Goal: Task Accomplishment & Management: Manage account settings

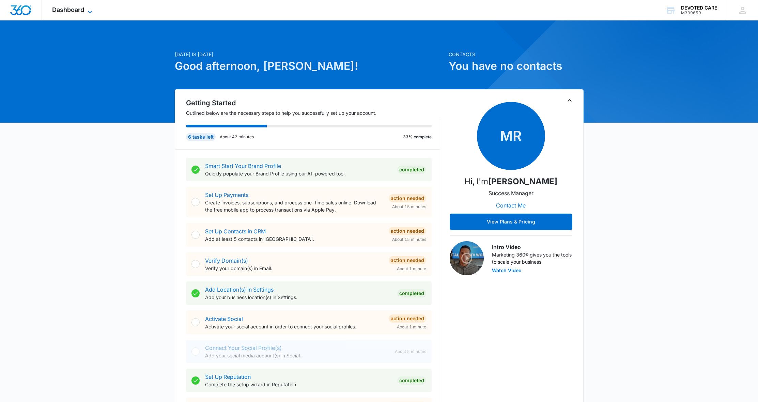
click at [58, 10] on span "Dashboard" at bounding box center [68, 9] width 32 height 7
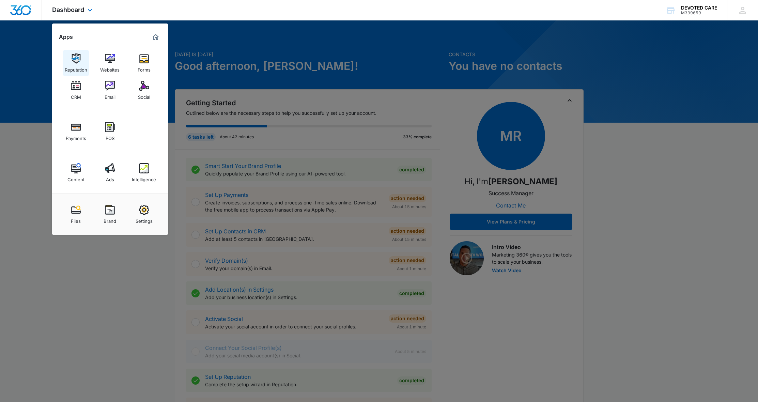
click at [73, 58] on img at bounding box center [76, 58] width 10 height 10
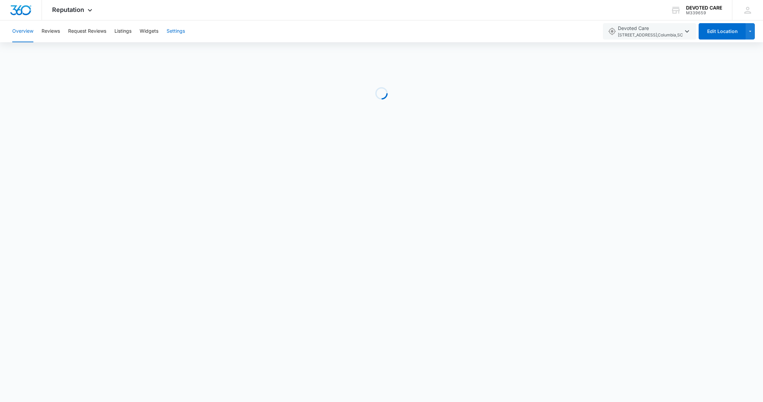
click at [179, 31] on button "Settings" at bounding box center [176, 31] width 18 height 22
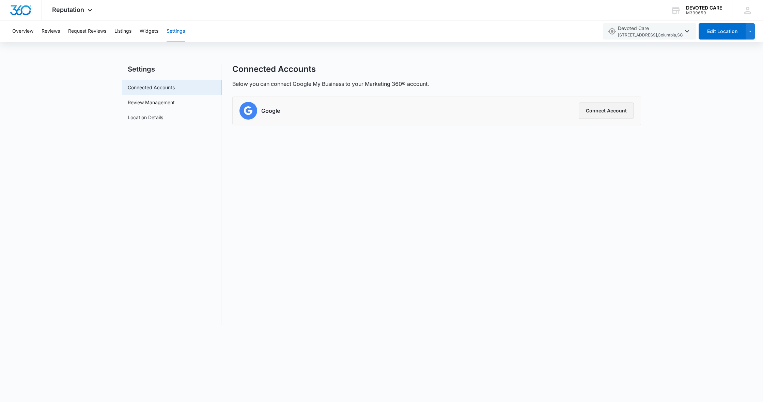
click at [597, 110] on button "Connect Account" at bounding box center [606, 111] width 55 height 16
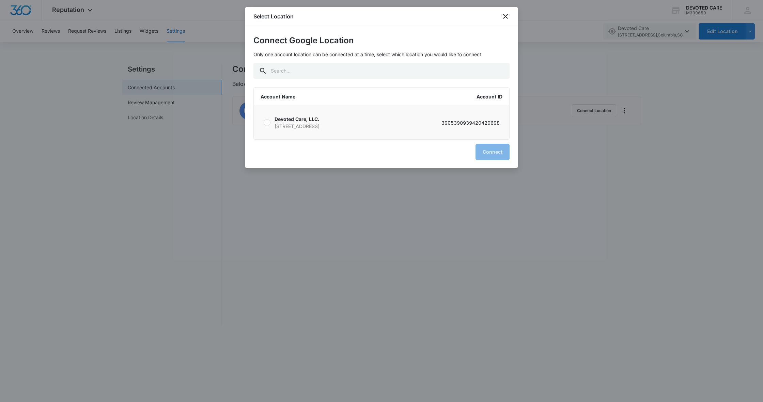
click at [266, 122] on div at bounding box center [267, 122] width 7 height 7
click at [264, 123] on input "Devoted Care, LLC. 7340 Parklane Road Suite 203 Columbia SC 29223 3905390939420…" at bounding box center [263, 123] width 0 height 0
radio input "true"
click at [491, 155] on button "Connect" at bounding box center [493, 152] width 34 height 16
click at [492, 152] on button "Connect" at bounding box center [493, 152] width 34 height 16
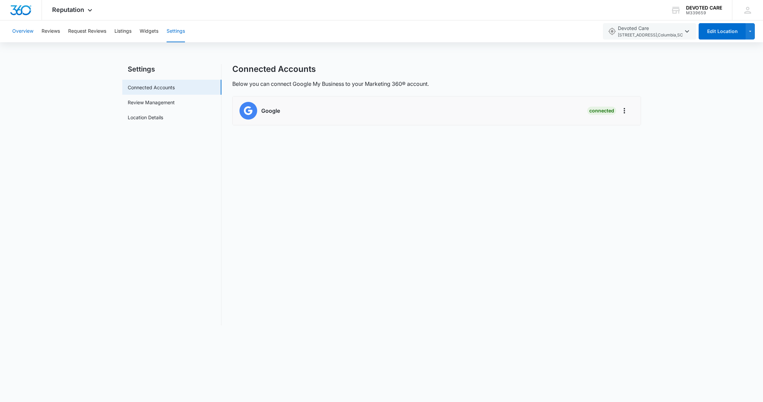
click at [26, 29] on button "Overview" at bounding box center [22, 31] width 21 height 22
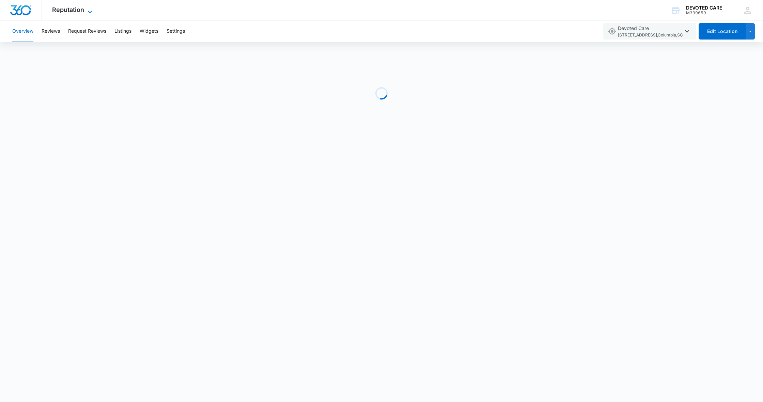
click at [91, 10] on icon at bounding box center [90, 12] width 8 height 8
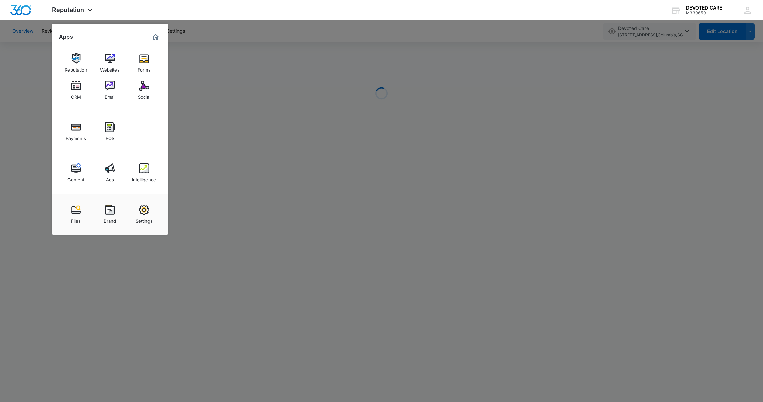
click at [212, 70] on div at bounding box center [381, 201] width 763 height 402
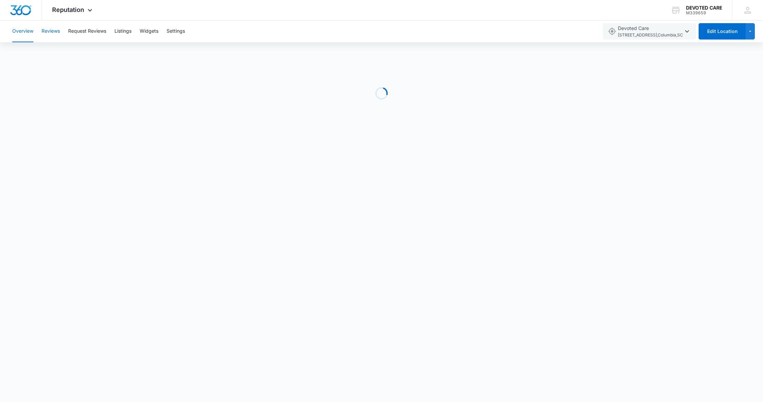
click at [55, 32] on button "Reviews" at bounding box center [51, 31] width 18 height 22
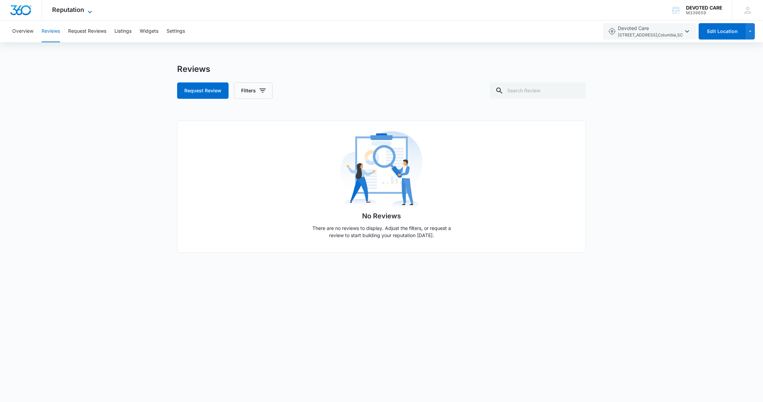
click at [75, 8] on span "Reputation" at bounding box center [68, 9] width 32 height 7
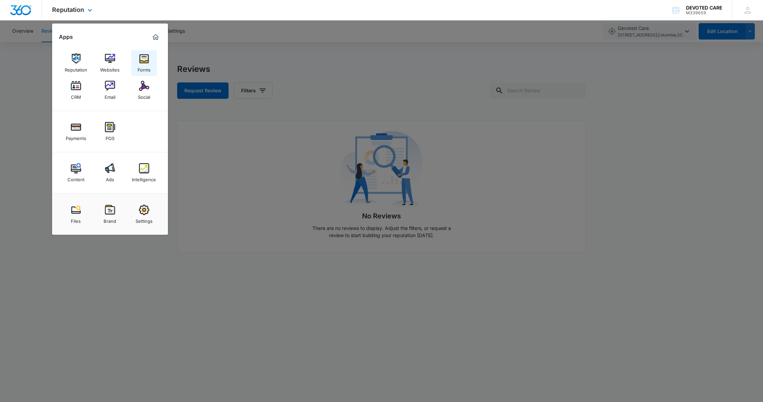
click at [142, 59] on img at bounding box center [144, 58] width 10 height 10
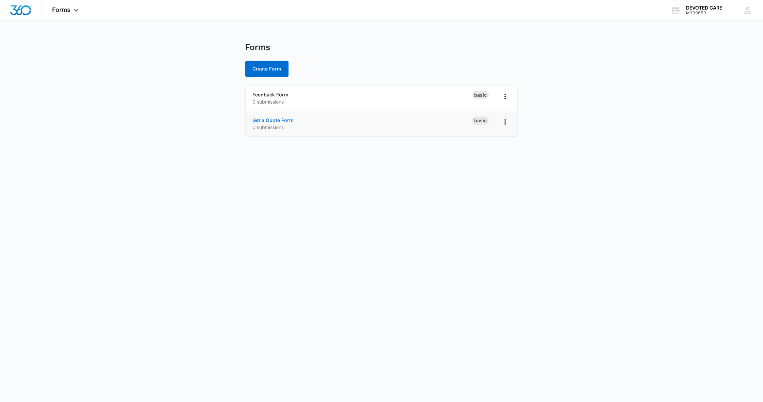
click at [272, 119] on link "Get a Quote Form" at bounding box center [272, 120] width 41 height 6
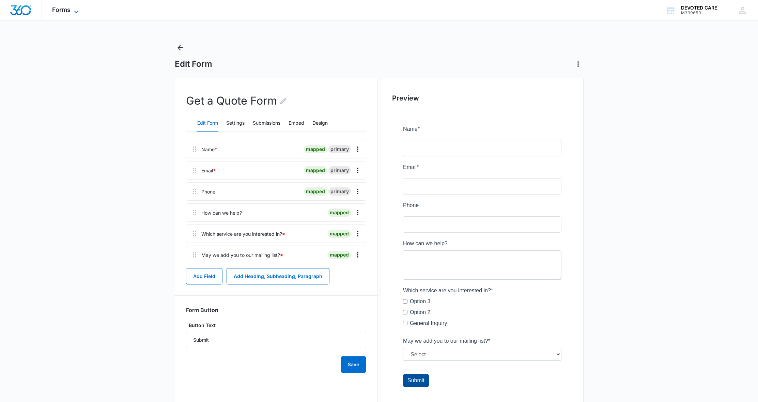
click at [77, 8] on icon at bounding box center [76, 12] width 8 height 8
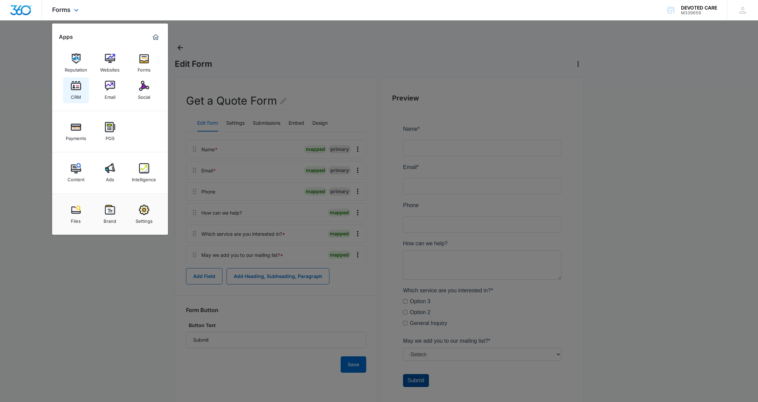
click at [75, 88] on img at bounding box center [76, 86] width 10 height 10
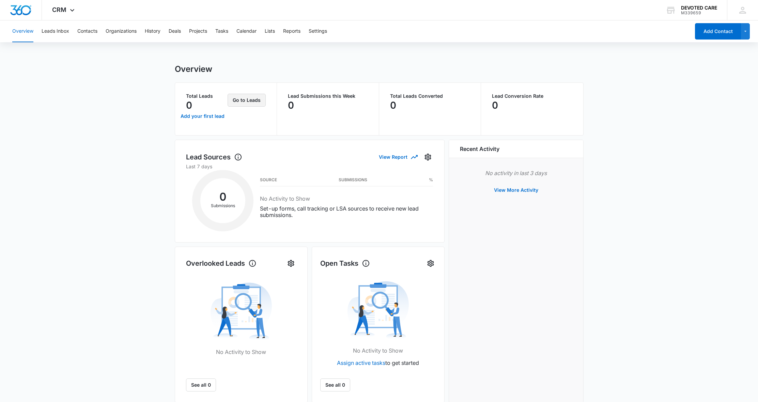
click at [256, 101] on button "Go to Leads" at bounding box center [247, 100] width 38 height 13
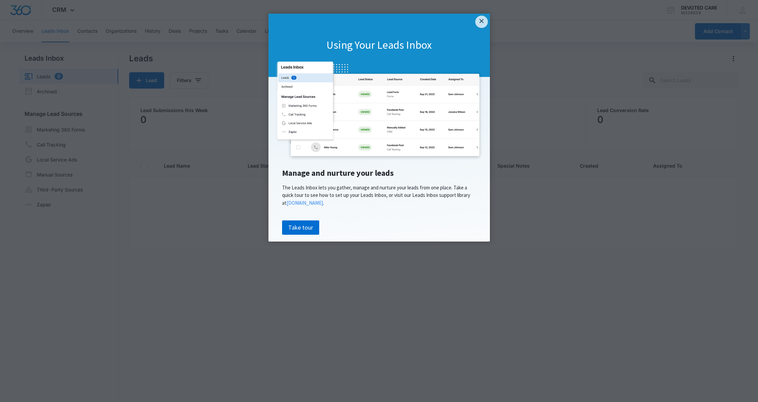
click at [479, 20] on link "×" at bounding box center [481, 22] width 12 height 12
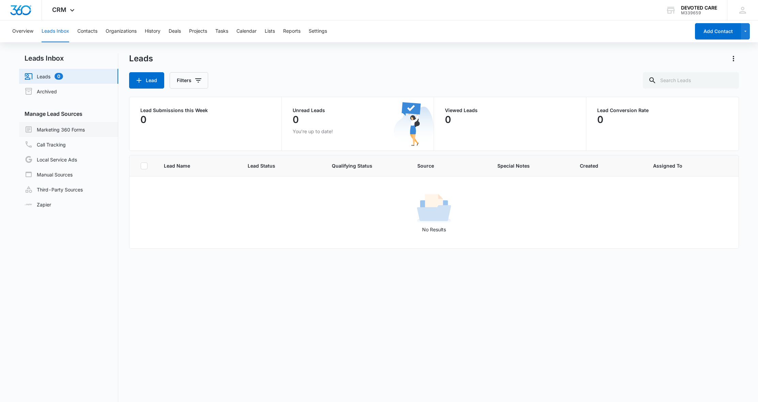
click at [70, 129] on link "Marketing 360 Forms" at bounding box center [55, 129] width 60 height 8
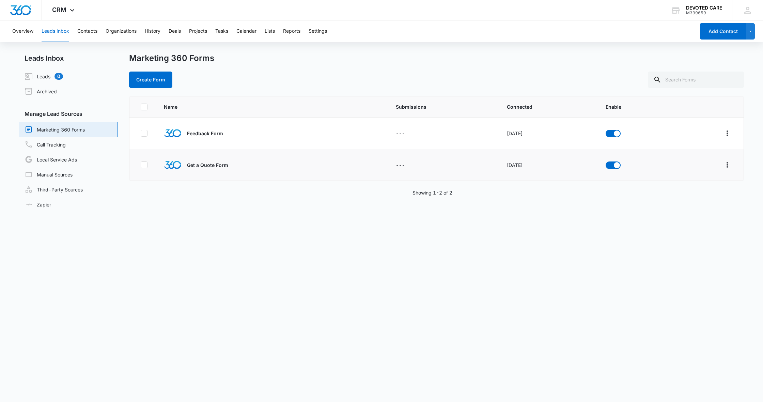
click at [176, 165] on img at bounding box center [173, 165] width 18 height 9
click at [202, 166] on p "Get a Quote Form" at bounding box center [207, 165] width 41 height 7
click at [145, 166] on icon at bounding box center [144, 165] width 6 height 6
click at [141, 165] on input "checkbox" at bounding box center [140, 165] width 0 height 0
click at [727, 163] on icon "Overflow Menu" at bounding box center [727, 164] width 1 height 5
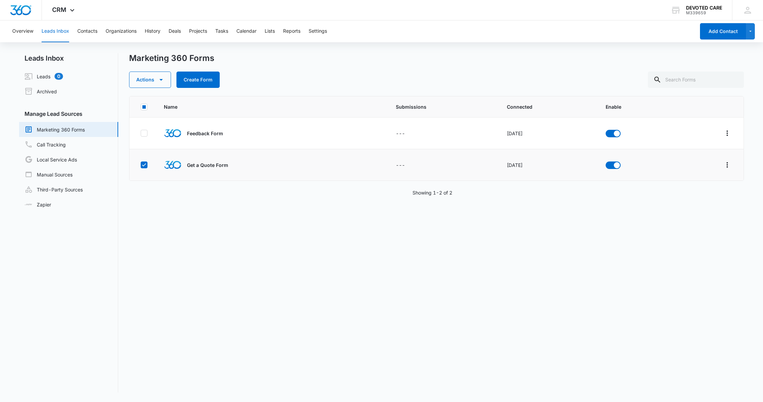
click at [142, 165] on icon at bounding box center [144, 165] width 6 height 6
click at [141, 165] on input "checkbox" at bounding box center [140, 165] width 0 height 0
checkbox input "false"
click at [87, 31] on button "Contacts" at bounding box center [87, 31] width 20 height 22
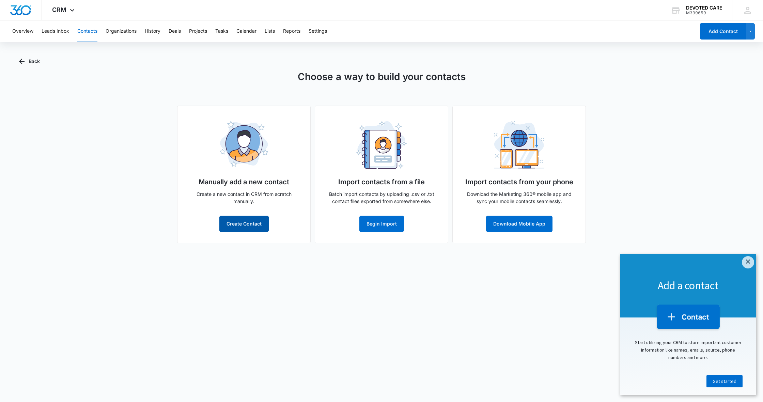
click at [244, 223] on button "Create Contact" at bounding box center [243, 224] width 49 height 16
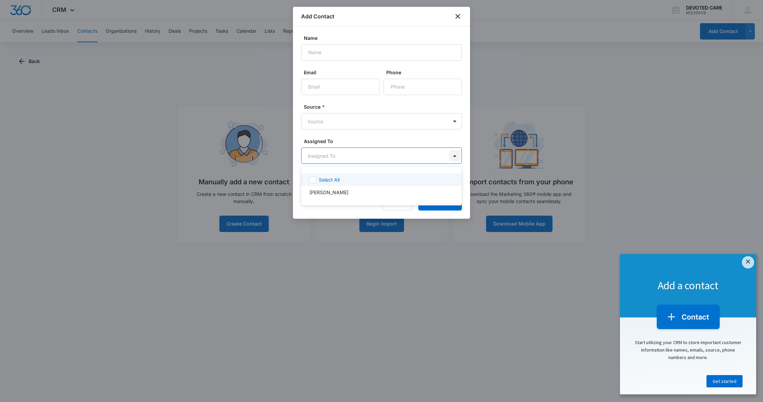
click at [455, 156] on body "CRM Apps Reputation Websites Forms CRM Email Social Payments POS Content Ads In…" at bounding box center [381, 201] width 763 height 402
click at [455, 156] on div at bounding box center [381, 201] width 763 height 402
click at [455, 119] on body "CRM Apps Reputation Websites Forms CRM Email Social Payments POS Content Ads In…" at bounding box center [381, 201] width 763 height 402
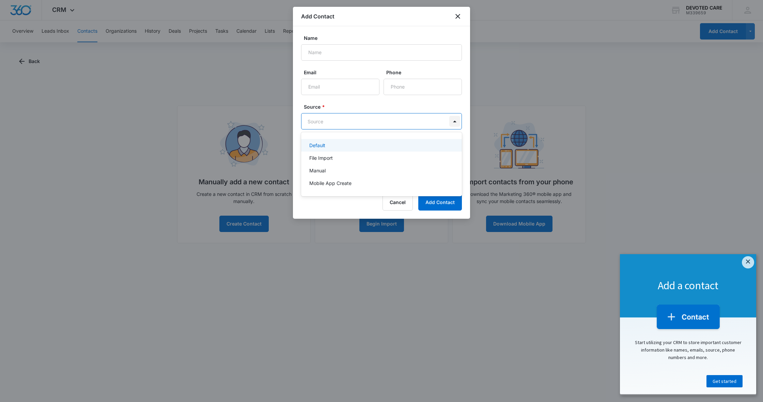
click at [455, 119] on div at bounding box center [381, 201] width 763 height 402
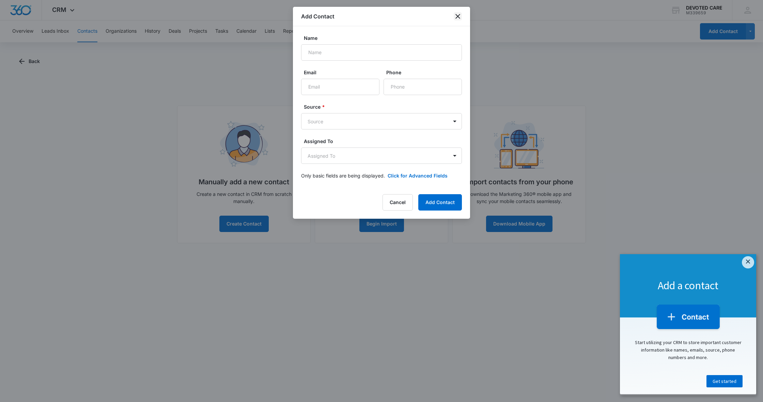
click at [458, 15] on icon "close" at bounding box center [458, 16] width 8 height 8
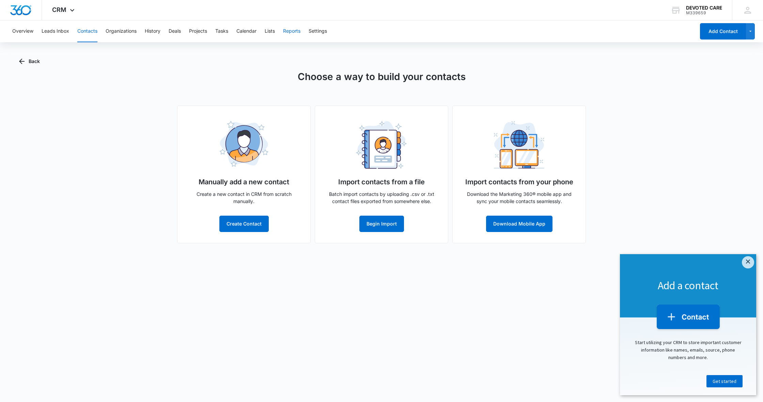
click at [297, 33] on button "Reports" at bounding box center [291, 31] width 17 height 22
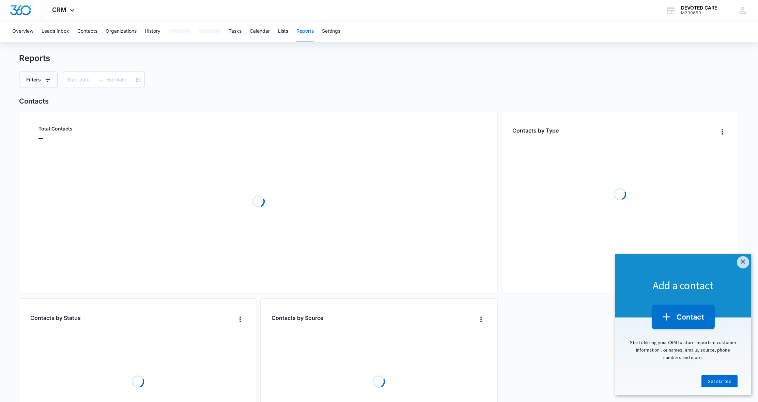
type input "09/15/2025"
type input "10/15/2025"
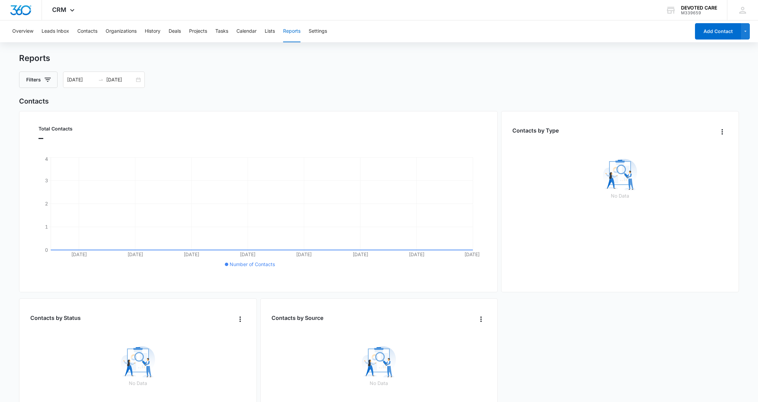
click at [446, 79] on div "Filters 09/15/2025 10/15/2025" at bounding box center [379, 80] width 720 height 16
click at [73, 10] on icon at bounding box center [72, 12] width 8 height 8
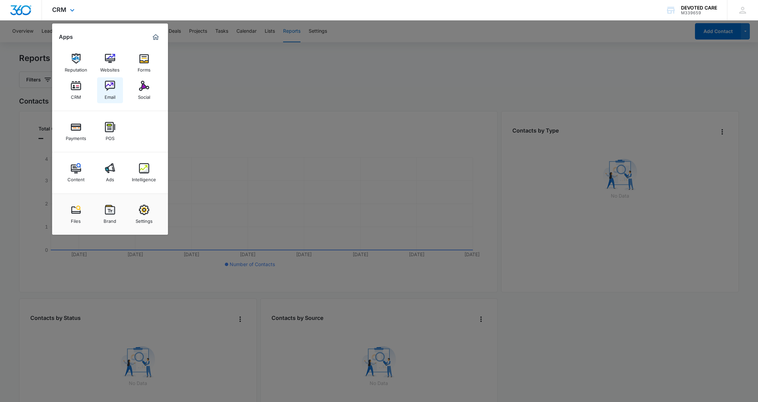
click at [108, 90] on img at bounding box center [110, 86] width 10 height 10
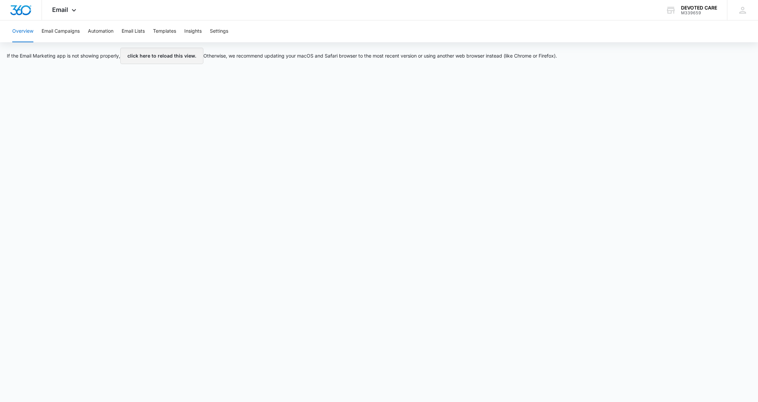
click at [174, 60] on button "click here to reload this view." at bounding box center [161, 56] width 83 height 16
click at [64, 9] on span "Email" at bounding box center [60, 9] width 16 height 7
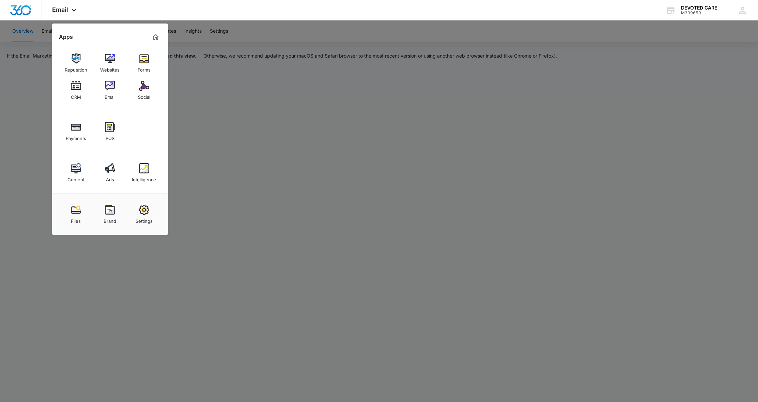
click at [196, 106] on div at bounding box center [379, 201] width 758 height 402
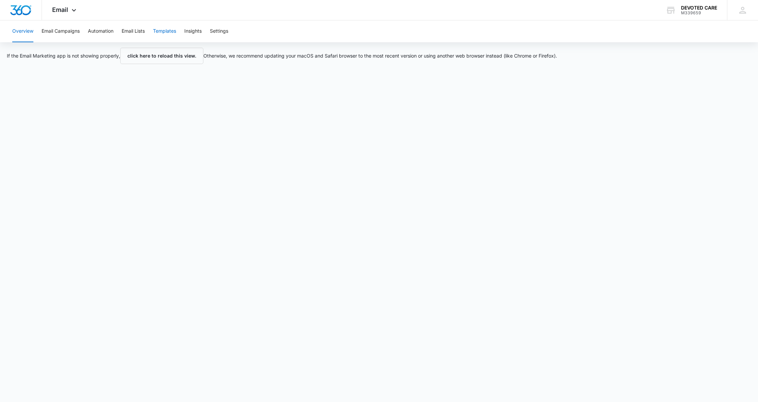
click at [164, 30] on button "Templates" at bounding box center [164, 31] width 23 height 22
click at [188, 58] on button "click here to reload this view." at bounding box center [161, 56] width 83 height 16
click at [71, 29] on button "Email Campaigns" at bounding box center [61, 31] width 38 height 22
click at [73, 11] on icon at bounding box center [74, 12] width 8 height 8
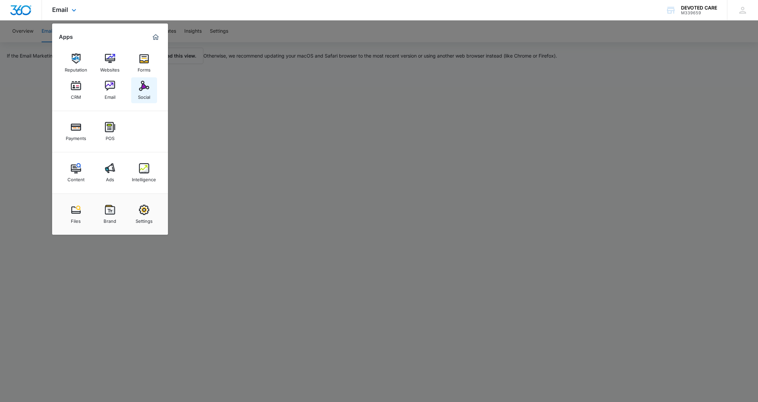
click at [145, 87] on img at bounding box center [144, 86] width 10 height 10
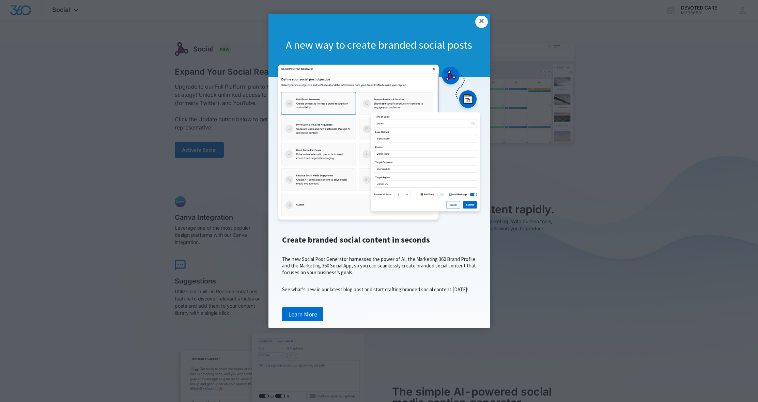
click at [483, 19] on link "×" at bounding box center [481, 22] width 12 height 12
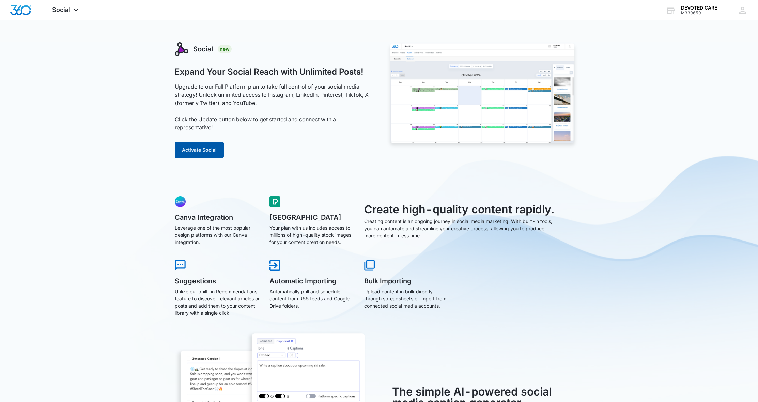
click at [210, 149] on button "Activate Social" at bounding box center [199, 150] width 49 height 16
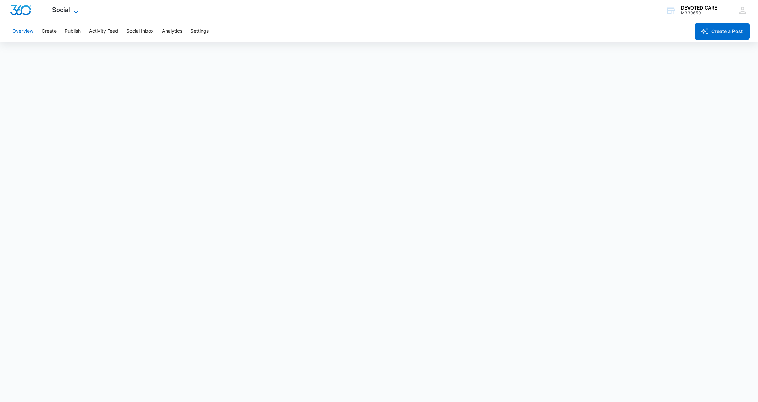
click at [75, 11] on icon at bounding box center [76, 12] width 8 height 8
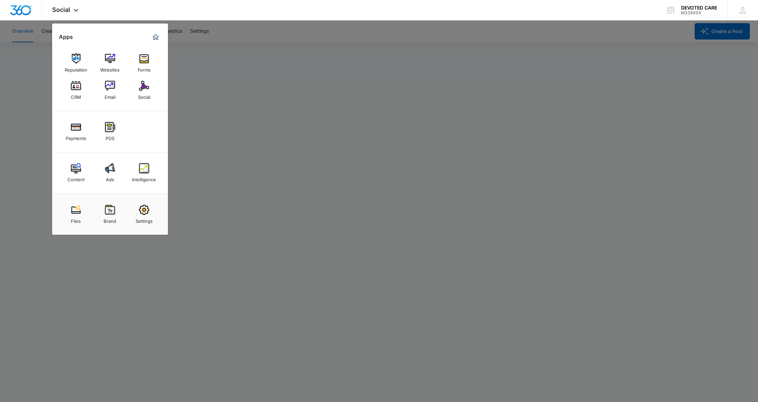
click at [638, 136] on div at bounding box center [379, 201] width 758 height 402
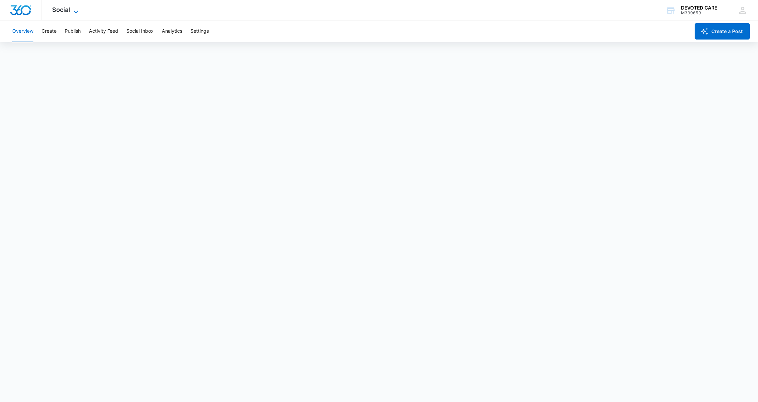
drag, startPoint x: 581, startPoint y: 34, endPoint x: 76, endPoint y: 8, distance: 506.0
click at [76, 8] on icon at bounding box center [76, 12] width 8 height 8
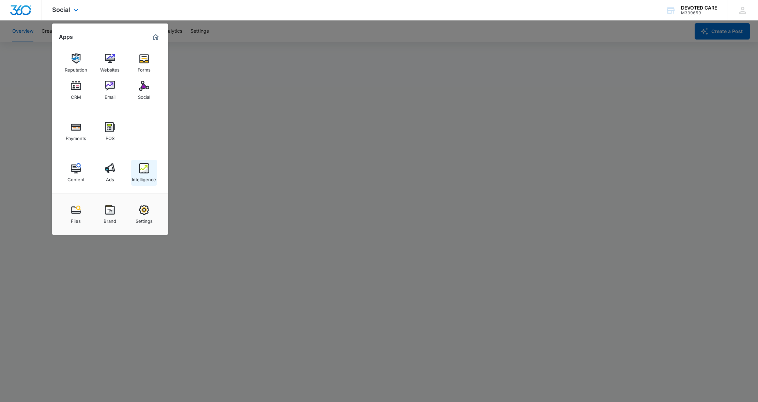
click at [137, 172] on link "Intelligence" at bounding box center [144, 173] width 26 height 26
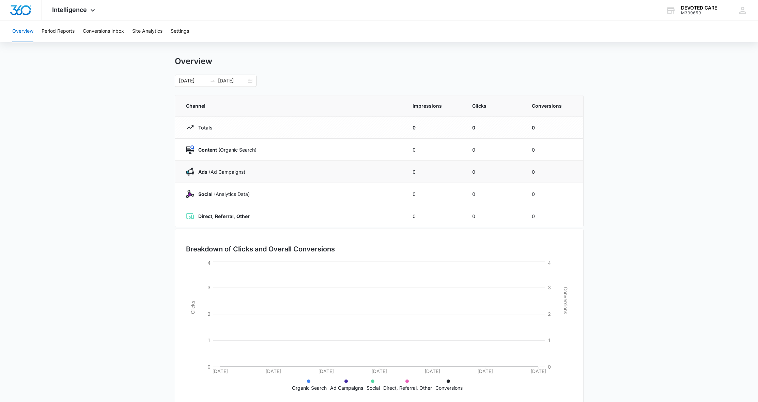
scroll to position [20, 0]
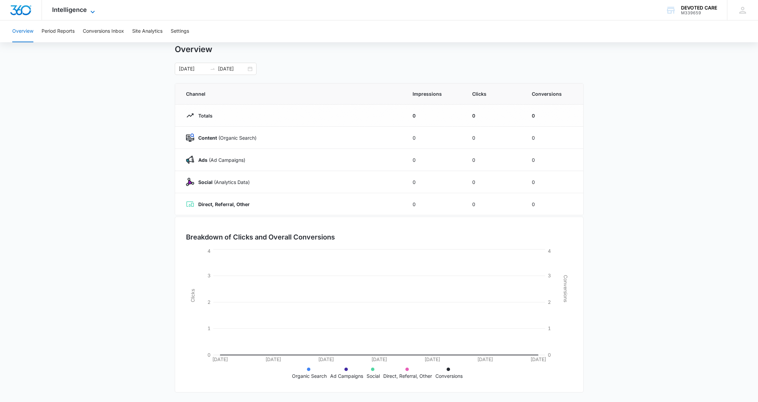
click at [91, 10] on icon at bounding box center [93, 12] width 8 height 8
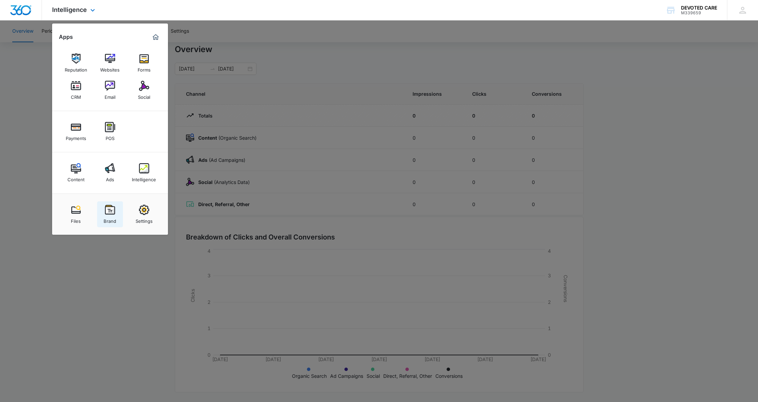
click at [110, 209] on img at bounding box center [110, 210] width 10 height 10
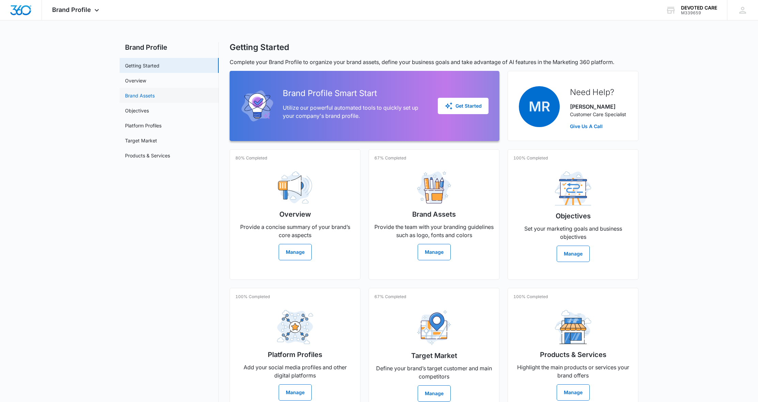
click at [144, 93] on link "Brand Assets" at bounding box center [140, 95] width 30 height 7
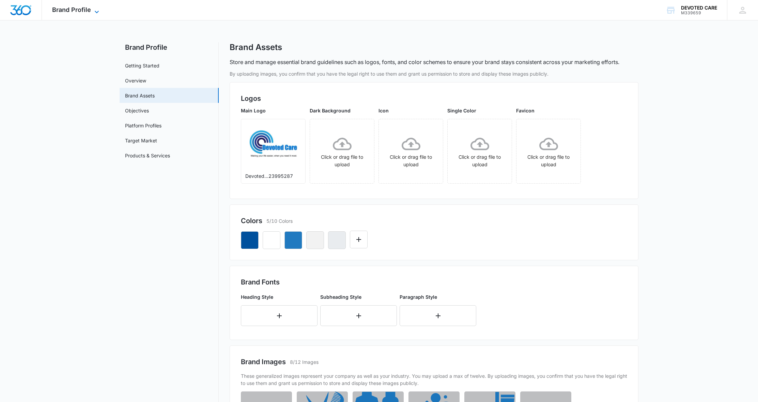
click at [97, 11] on icon at bounding box center [97, 12] width 8 height 8
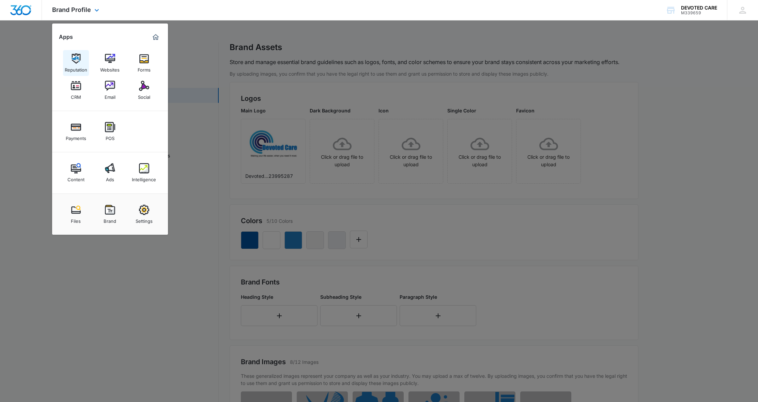
click at [77, 61] on img at bounding box center [76, 58] width 10 height 10
